Goal: Find specific page/section: Find specific page/section

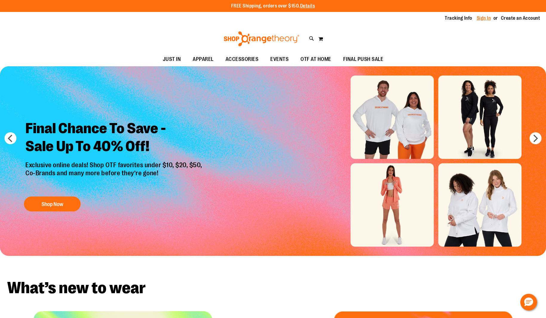
click at [488, 17] on link "Sign In" at bounding box center [484, 18] width 14 height 7
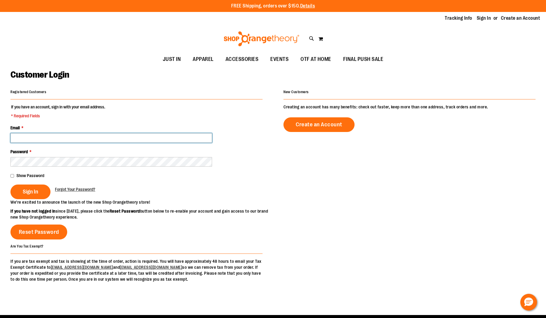
type input "**********"
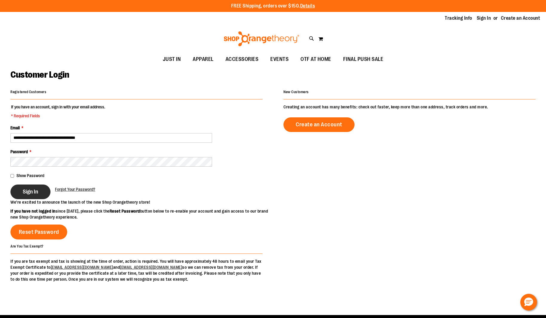
click at [33, 192] on span "Sign In" at bounding box center [31, 192] width 16 height 7
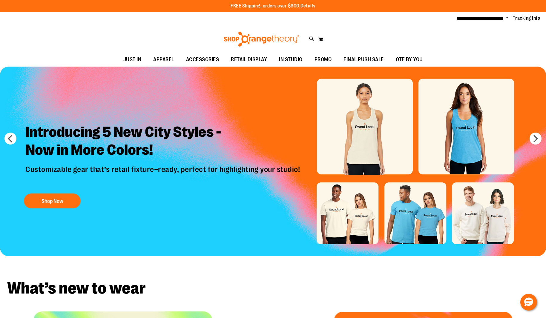
click at [375, 134] on img "Slide 1 of 8" at bounding box center [273, 162] width 546 height 190
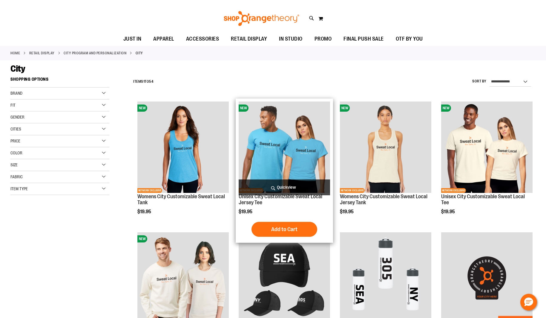
scroll to position [47, 0]
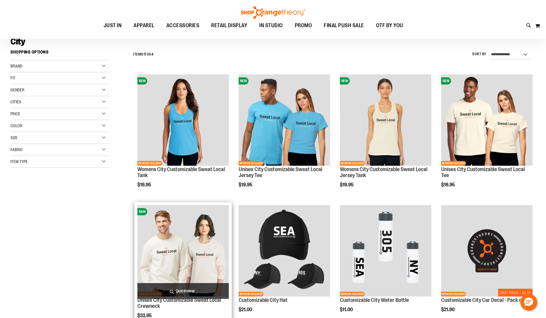
click at [169, 258] on img "product" at bounding box center [182, 250] width 91 height 91
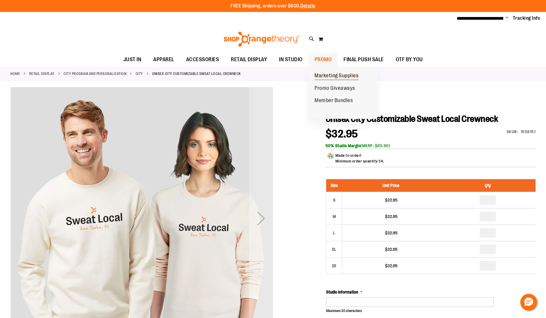
click at [327, 77] on span "Marketing Supplies" at bounding box center [337, 76] width 44 height 7
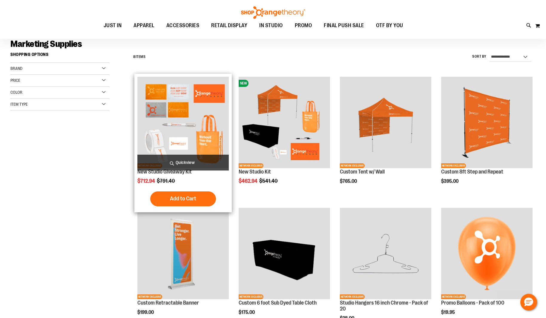
scroll to position [45, 0]
